Goal: Task Accomplishment & Management: Manage account settings

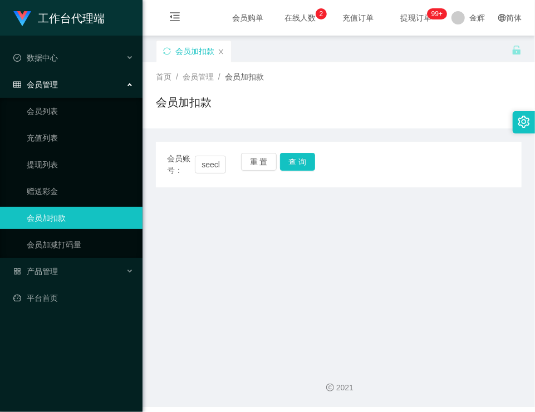
click at [257, 243] on main "关闭左侧 关闭右侧 关闭其它 刷新页面 会员加扣款 首页 / 会员管理 / 会员加扣款 / 会员加扣款 会员账号： seechanhui 重 置 查 询 会员…" at bounding box center [338, 196] width 392 height 320
click at [240, 236] on main "关闭左侧 关闭右侧 关闭其它 刷新页面 会员加扣款 首页 / 会员管理 / 会员加扣款 / 会员加扣款 会员账号： seechanhui 重 置 查 询 会员…" at bounding box center [338, 196] width 392 height 320
click at [305, 178] on div "会员账号： seechanhui 重 置 查 询 会员账号 会员姓名 账号余额 操作类型 人工加款 人工扣款 金额 确 定" at bounding box center [339, 165] width 366 height 46
click at [303, 166] on button "查 询" at bounding box center [298, 162] width 36 height 18
click at [303, 161] on button "查 询" at bounding box center [298, 162] width 36 height 18
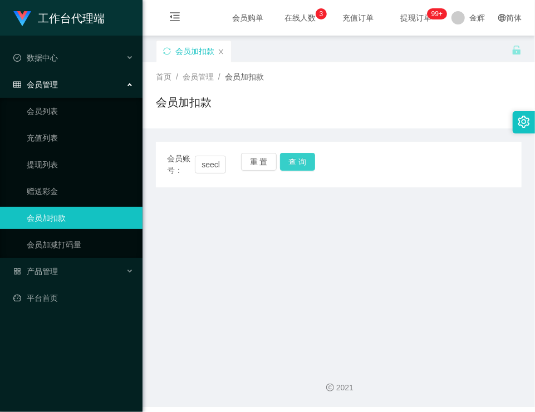
click at [287, 163] on button "查 询" at bounding box center [298, 162] width 36 height 18
click at [259, 165] on button "重 置" at bounding box center [259, 162] width 36 height 18
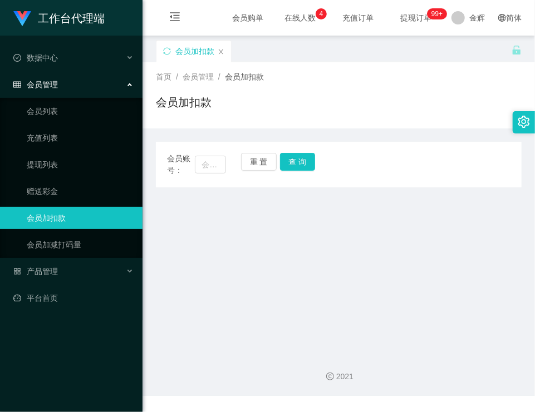
click at [377, 264] on main "关闭左侧 关闭右侧 关闭其它 刷新页面 会员加扣款 首页 / 会员管理 / 会员加扣款 / 会员加扣款 会员账号： 重 置 查 询 会员账号 会员姓名 账号余…" at bounding box center [338, 190] width 392 height 309
click at [363, 105] on div "会员加扣款" at bounding box center [339, 107] width 366 height 26
click at [261, 315] on main "关闭左侧 关闭右侧 关闭其它 刷新页面 会员加扣款 首页 / 会员管理 / 会员加扣款 / 会员加扣款 会员账号： 重 置 查 询 会员账号 会员姓名 账号余…" at bounding box center [338, 190] width 392 height 309
click at [201, 217] on main "关闭左侧 关闭右侧 关闭其它 刷新页面 会员加扣款 首页 / 会员管理 / 会员加扣款 / 会员加扣款 会员账号： 重 置 查 询 会员账号 会员姓名 账号余…" at bounding box center [338, 190] width 392 height 309
click at [286, 160] on button "查 询" at bounding box center [298, 162] width 36 height 18
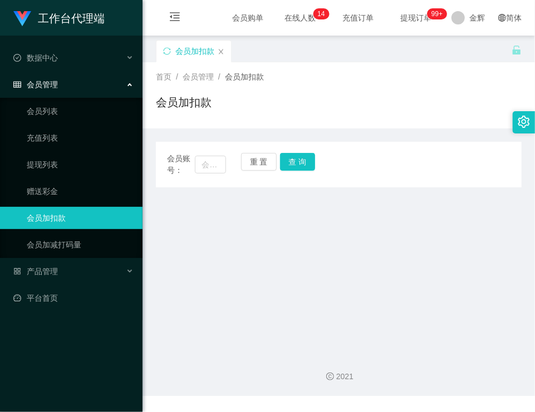
click at [488, 252] on main "关闭左侧 关闭右侧 关闭其它 刷新页面 会员加扣款 首页 / 会员管理 / 会员加扣款 / 会员加扣款 会员账号： 重 置 查 询 会员账号 会员姓名 账号余…" at bounding box center [338, 190] width 392 height 309
click at [220, 161] on input "text" at bounding box center [210, 165] width 31 height 18
paste input "Tiantian"
type input "Tiantian"
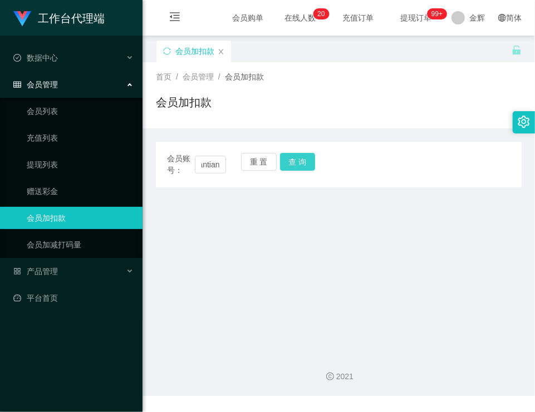
click at [291, 161] on button "查 询" at bounding box center [298, 162] width 36 height 18
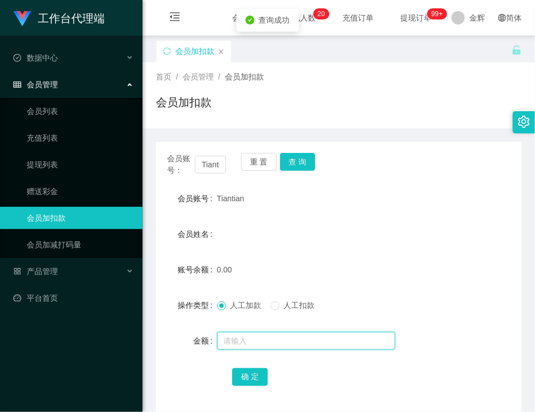
click at [248, 336] on input "text" at bounding box center [306, 341] width 178 height 18
type input "500"
click at [252, 368] on button "确 定" at bounding box center [250, 377] width 36 height 18
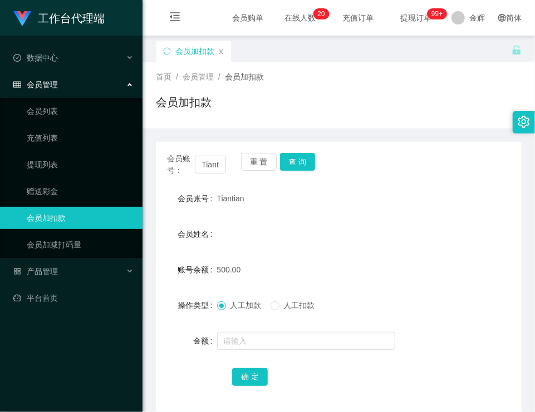
click at [423, 364] on form "会员账号 Tiantian 会员姓名 账号余额 500.00 操作类型 人工加款 人工扣款 金额 确 定" at bounding box center [339, 288] width 366 height 200
click at [297, 161] on button "查 询" at bounding box center [298, 162] width 36 height 18
click at [299, 196] on div "Tiantian" at bounding box center [323, 199] width 213 height 22
click at [386, 99] on div "会员加扣款" at bounding box center [339, 107] width 366 height 26
click at [308, 118] on div "会员加扣款" at bounding box center [339, 107] width 366 height 26
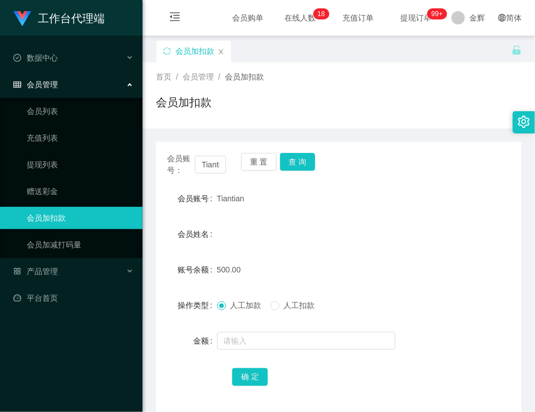
click at [340, 99] on div "会员加扣款" at bounding box center [339, 107] width 366 height 26
click at [287, 161] on button "查 询" at bounding box center [298, 162] width 36 height 18
click at [265, 161] on button "重 置" at bounding box center [259, 162] width 36 height 18
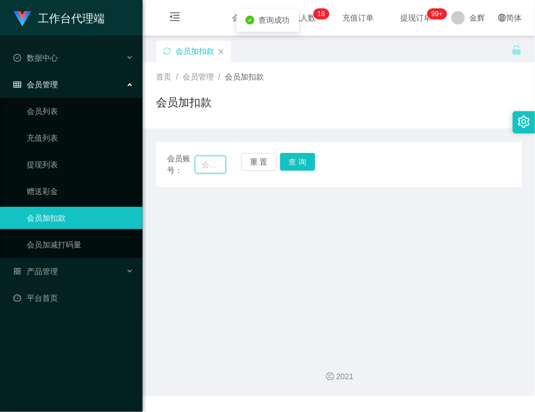
click at [212, 163] on input "text" at bounding box center [210, 165] width 31 height 18
paste input "seechanhui"
type input "seechanhui"
click at [290, 167] on button "查 询" at bounding box center [298, 162] width 36 height 18
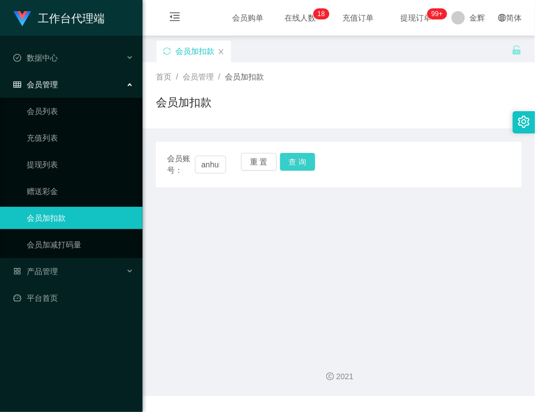
scroll to position [0, 0]
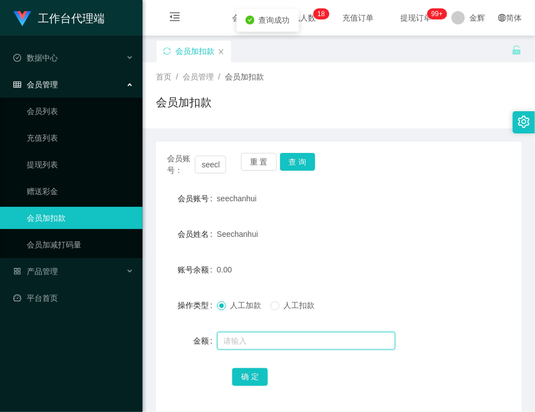
click at [239, 336] on input "text" at bounding box center [306, 341] width 178 height 18
type input "5000"
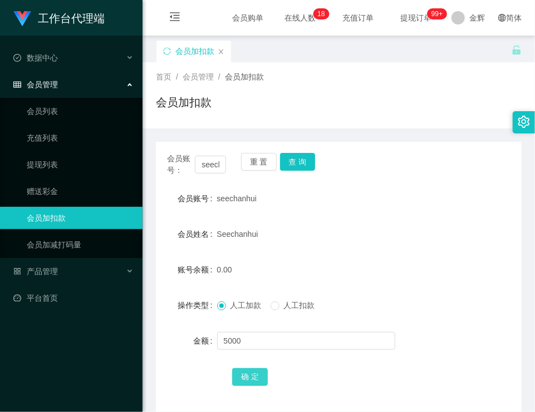
click at [245, 372] on button "确 定" at bounding box center [250, 377] width 36 height 18
click at [346, 81] on div "首页 / 会员管理 / 会员加扣款 /" at bounding box center [339, 77] width 366 height 12
click at [321, 114] on div "会员加扣款" at bounding box center [339, 107] width 366 height 26
click at [303, 159] on button "查 询" at bounding box center [298, 162] width 36 height 18
click at [412, 358] on form "会员账号 seechanhui 会员姓名 Seechanhui 账号余额 5000.00 操作类型 人工加款 人工扣款 金额 确 定" at bounding box center [339, 288] width 366 height 200
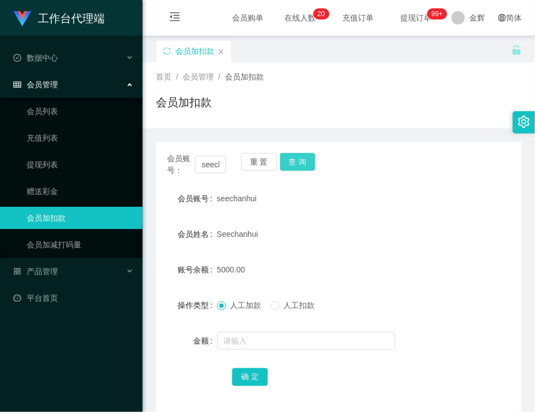
click at [298, 165] on button "查 询" at bounding box center [298, 162] width 36 height 18
click at [264, 161] on button "重 置" at bounding box center [259, 162] width 36 height 18
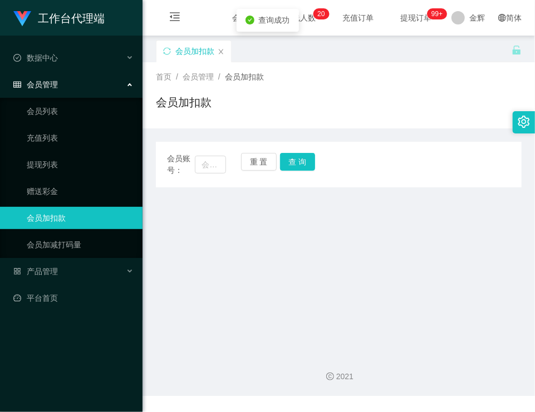
click at [225, 161] on div "会员账号： 重 置 查 询" at bounding box center [339, 164] width 366 height 23
click at [208, 171] on input "text" at bounding box center [210, 165] width 31 height 18
click at [216, 165] on input "011" at bounding box center [210, 165] width 31 height 18
type input "01116685250"
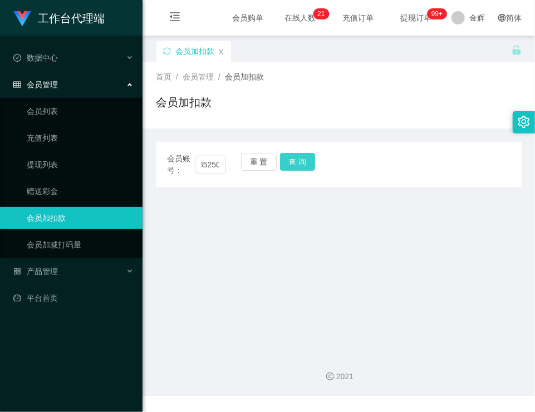
scroll to position [0, 0]
click at [299, 160] on button "查 询" at bounding box center [298, 162] width 36 height 18
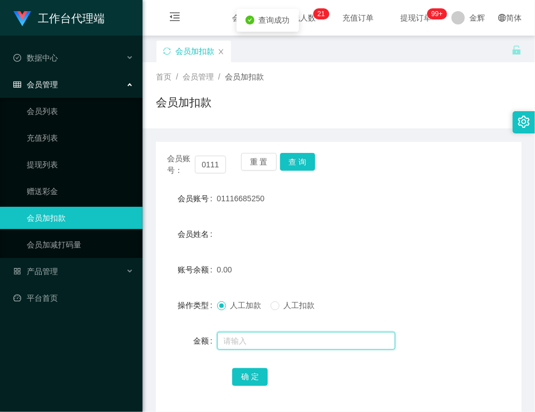
click at [239, 343] on input "text" at bounding box center [306, 341] width 178 height 18
type input "100"
click at [245, 370] on button "确 定" at bounding box center [250, 377] width 36 height 18
drag, startPoint x: 216, startPoint y: 200, endPoint x: 294, endPoint y: 200, distance: 77.9
click at [294, 200] on div "01116685250" at bounding box center [323, 199] width 213 height 22
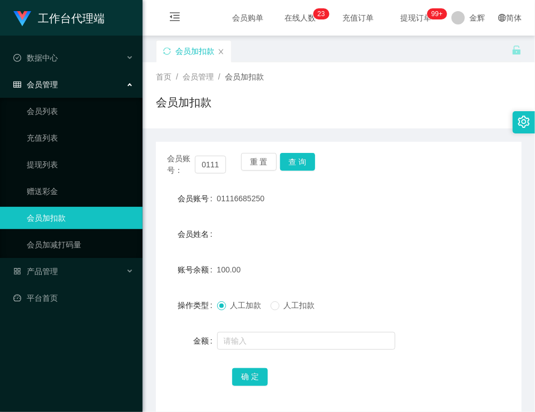
copy span "01116685250"
click at [306, 86] on div "首页 / 会员管理 / 会员加扣款 / 会员加扣款" at bounding box center [339, 95] width 366 height 48
click at [65, 272] on div "产品管理" at bounding box center [71, 271] width 142 height 22
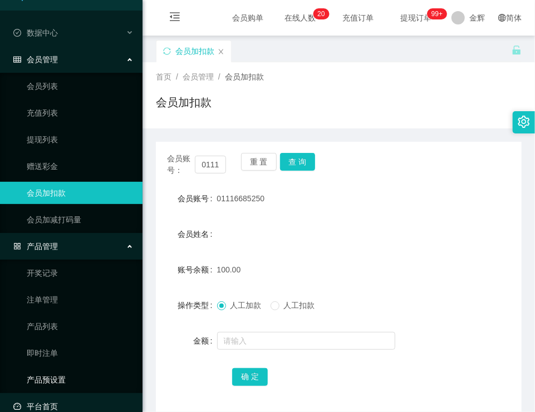
scroll to position [39, 0]
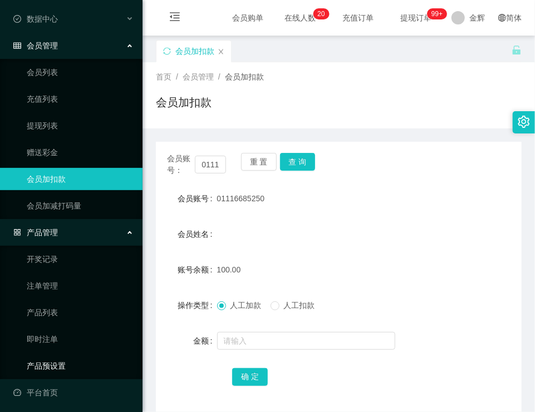
click at [56, 361] on link "产品预设置" at bounding box center [80, 366] width 107 height 22
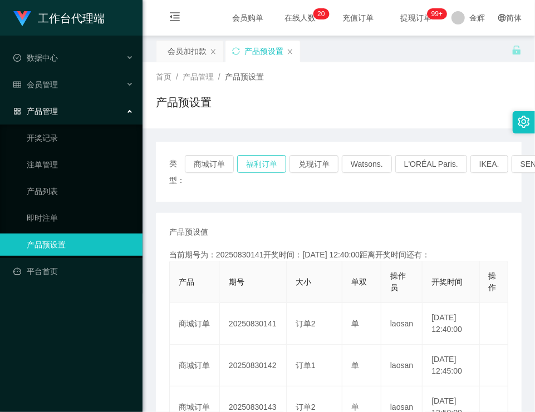
click at [252, 161] on button "福利订单" at bounding box center [261, 164] width 49 height 18
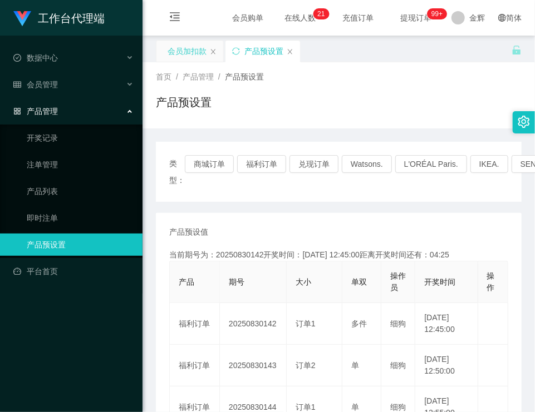
click at [190, 50] on div "会员加扣款" at bounding box center [187, 51] width 39 height 21
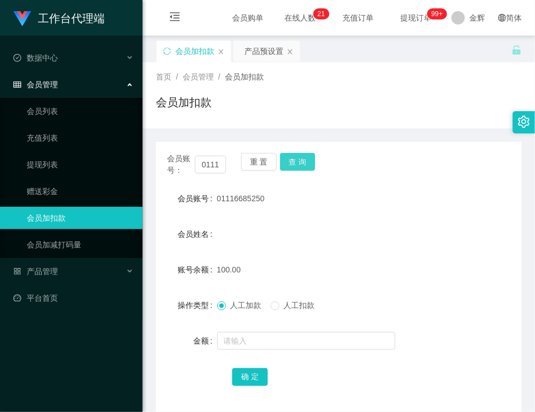
click at [295, 159] on button "查 询" at bounding box center [298, 162] width 36 height 18
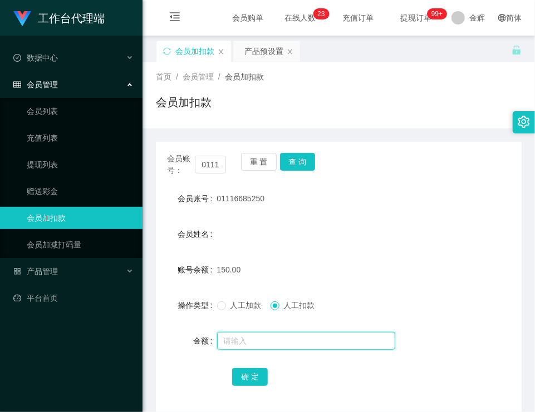
click at [256, 350] on input "text" at bounding box center [306, 341] width 178 height 18
type input "150"
click at [252, 371] on button "确 定" at bounding box center [250, 377] width 36 height 18
click at [372, 129] on div "会员账号： 01116685250 重 置 查 询 会员账号 01116685250 会员姓名 账号余额 0.00 操作类型 人工加款 人工扣款 金额 确 定" at bounding box center [339, 271] width 366 height 284
click at [291, 161] on button "查 询" at bounding box center [298, 162] width 36 height 18
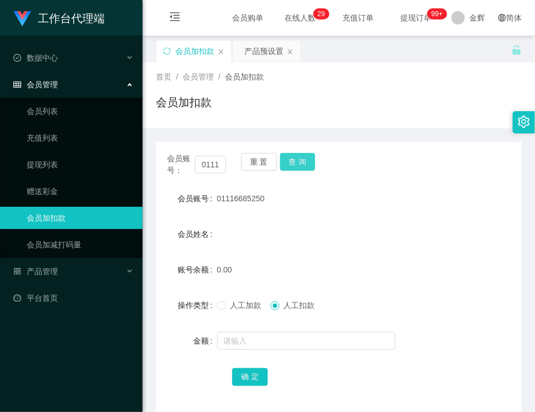
click at [303, 159] on button "查 询" at bounding box center [298, 162] width 36 height 18
click at [303, 156] on button "查 询" at bounding box center [298, 162] width 36 height 18
click at [281, 124] on div "首页 / 会员管理 / 会员加扣款 / 会员加扣款" at bounding box center [338, 95] width 392 height 66
